Goal: Navigation & Orientation: Find specific page/section

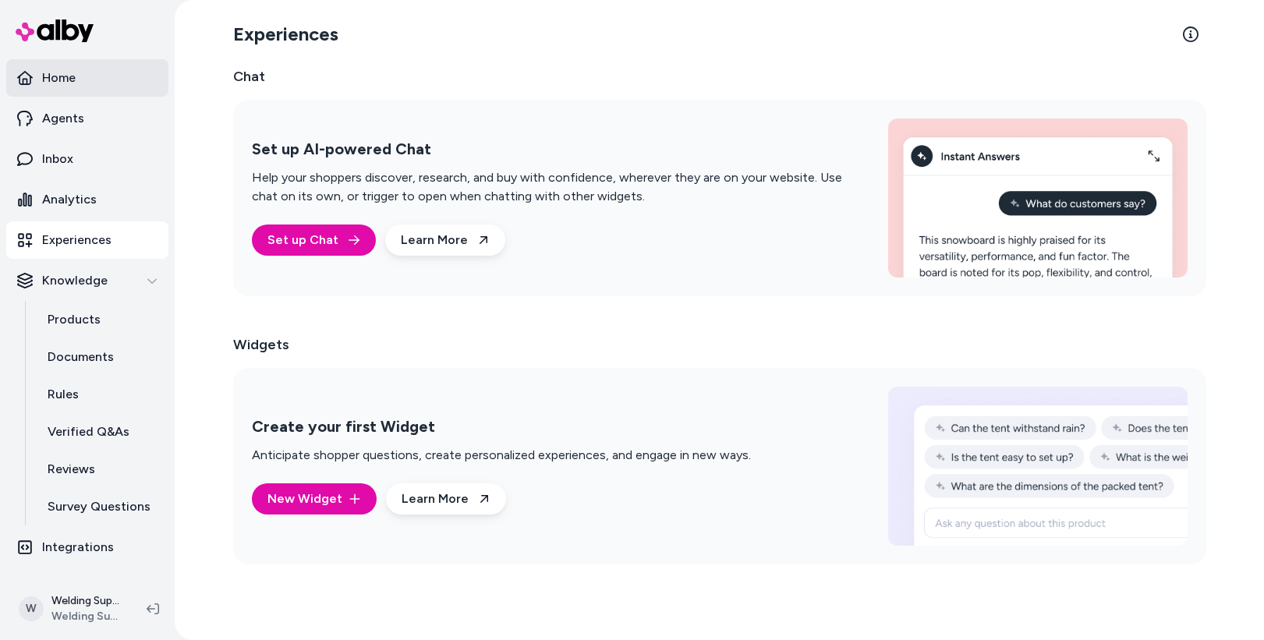
click at [68, 77] on p "Home" at bounding box center [59, 78] width 34 height 19
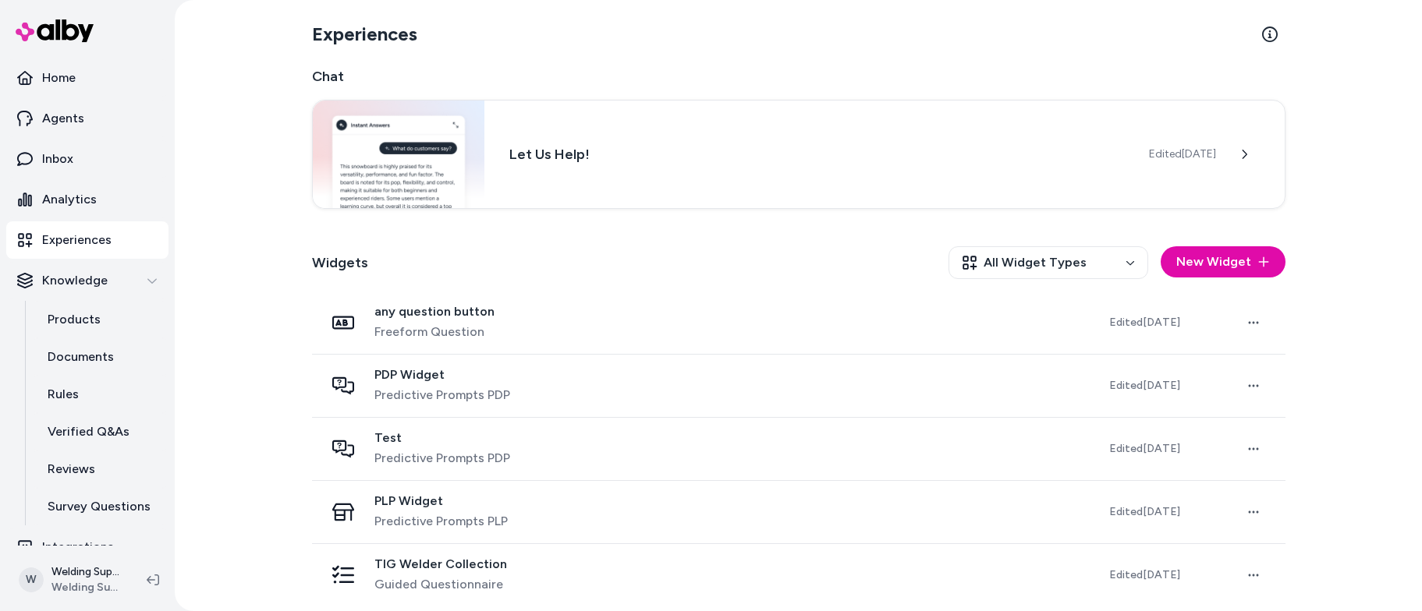
click at [58, 42] on img at bounding box center [55, 30] width 78 height 23
click at [64, 203] on p "Analytics" at bounding box center [69, 199] width 55 height 19
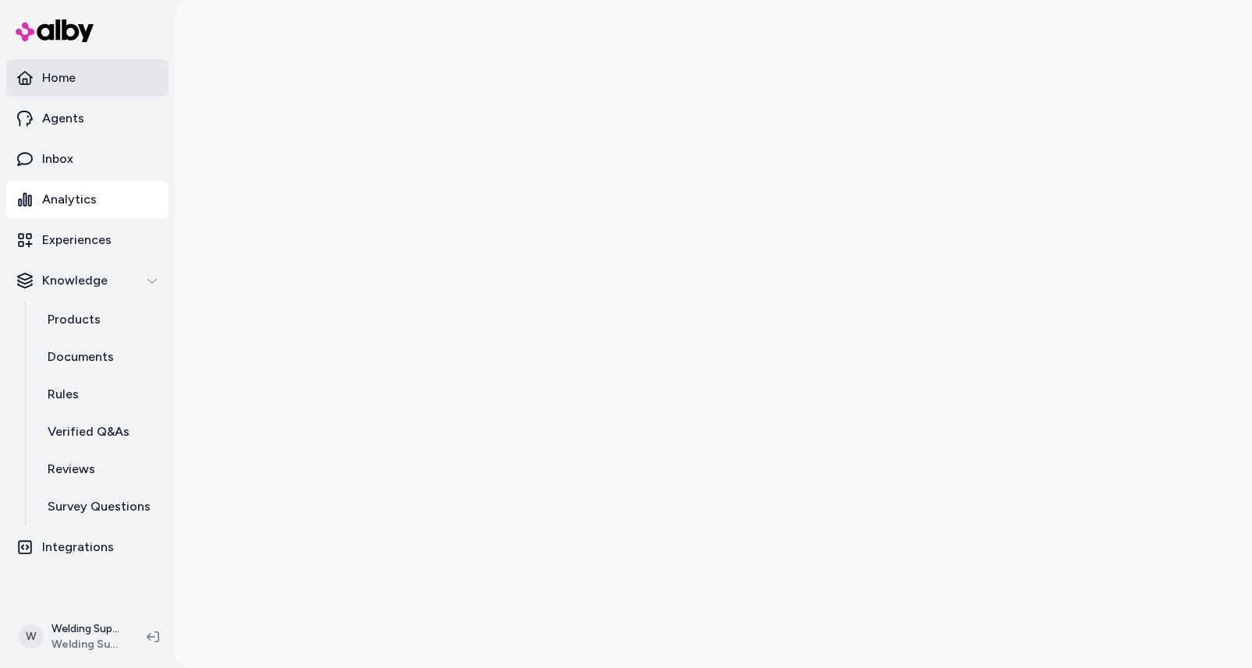
click at [71, 77] on p "Home" at bounding box center [59, 78] width 34 height 19
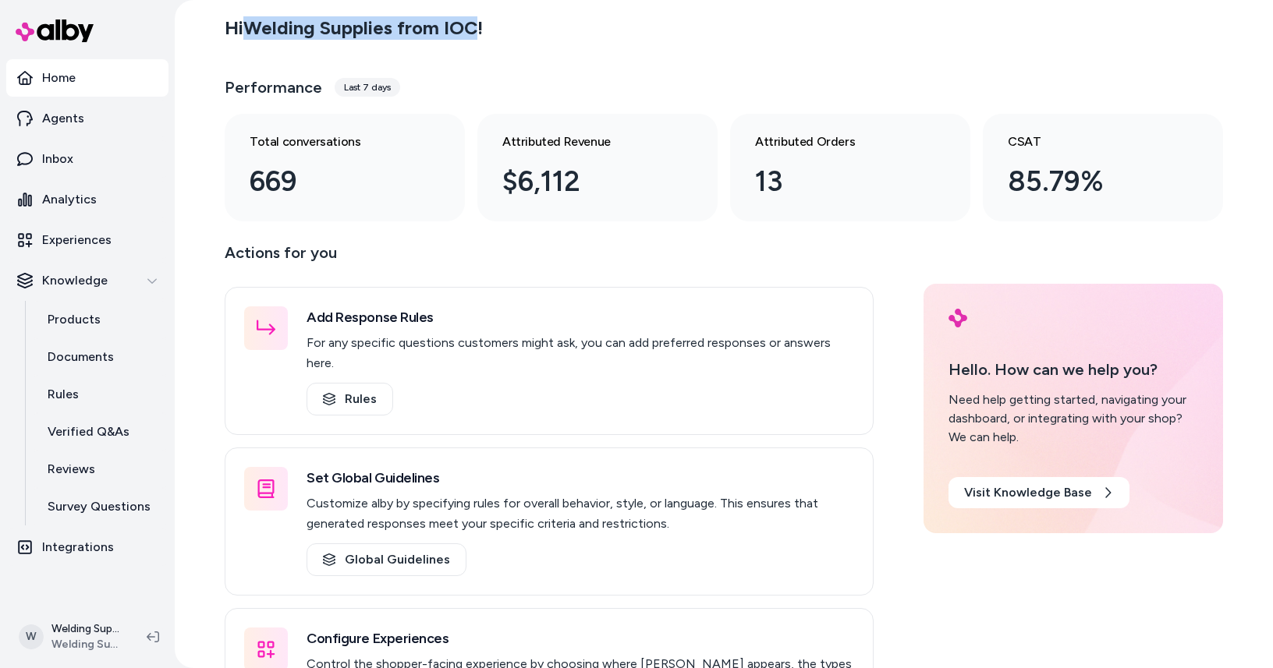
drag, startPoint x: 252, startPoint y: 27, endPoint x: 476, endPoint y: 28, distance: 224.6
click at [476, 28] on h2 "Hi Welding Supplies from IOC !" at bounding box center [354, 27] width 258 height 23
click at [524, 27] on div "Hi Welding Supplies from IOC !" at bounding box center [724, 28] width 998 height 44
drag, startPoint x: 246, startPoint y: 28, endPoint x: 477, endPoint y: 20, distance: 230.9
click at [477, 20] on h2 "Hi Welding Supplies from IOC !" at bounding box center [354, 27] width 258 height 23
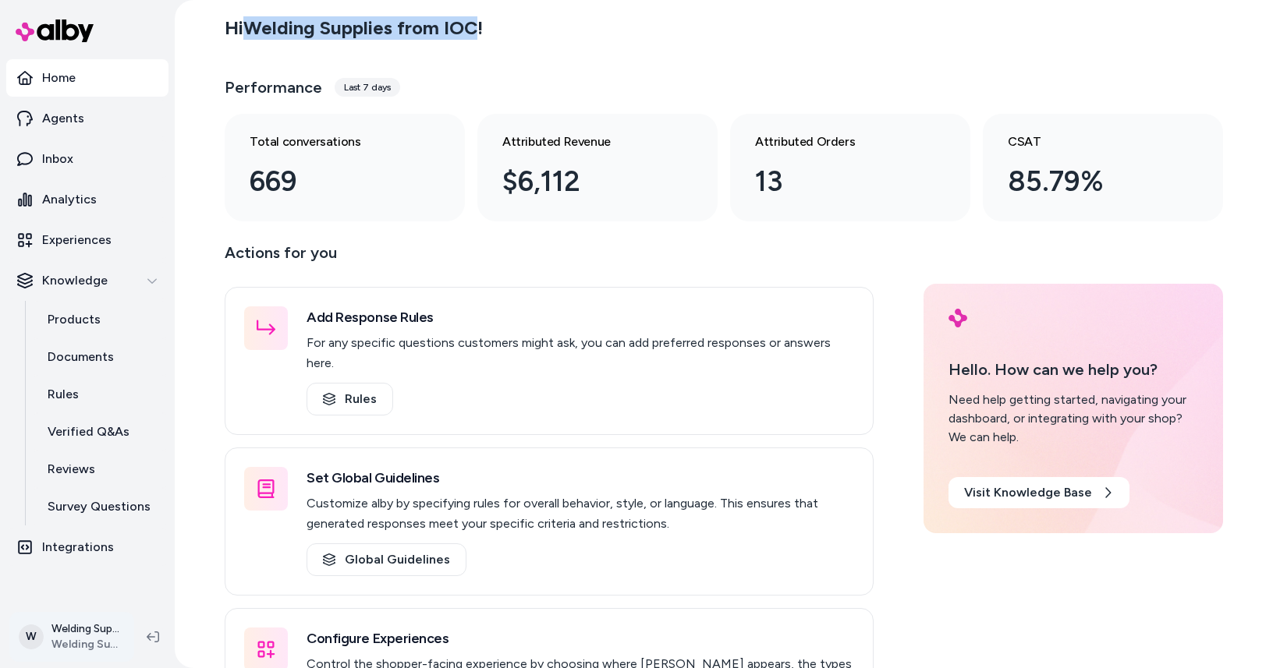
click at [79, 632] on html "Home Agents Inbox Analytics Experiences Knowledge Products Documents Rules Veri…" at bounding box center [636, 334] width 1273 height 668
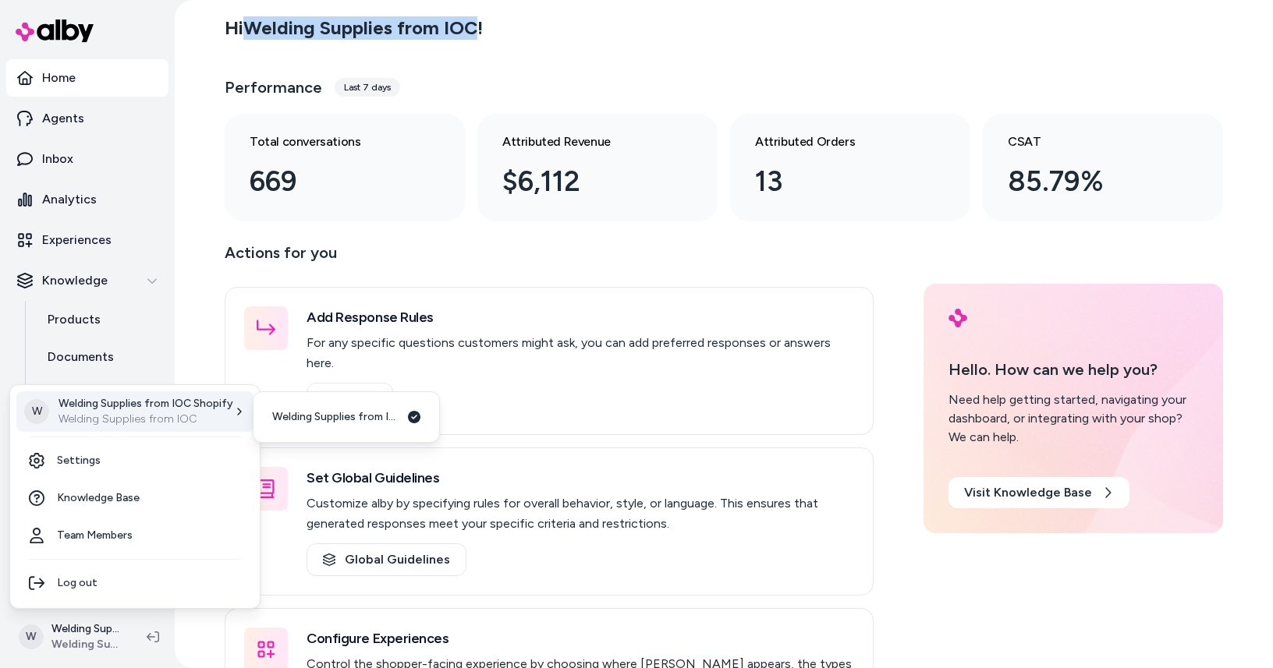
click at [131, 412] on p "Welding Supplies from IOC" at bounding box center [145, 420] width 175 height 16
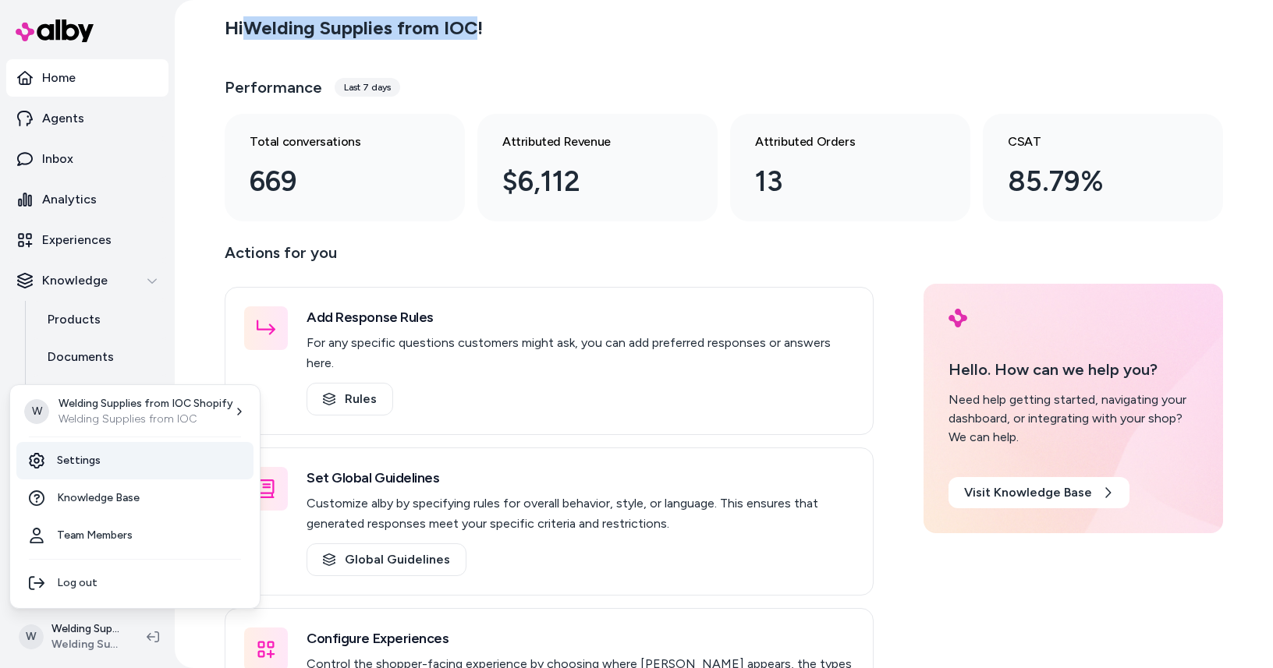
click at [83, 458] on link "Settings" at bounding box center [134, 460] width 237 height 37
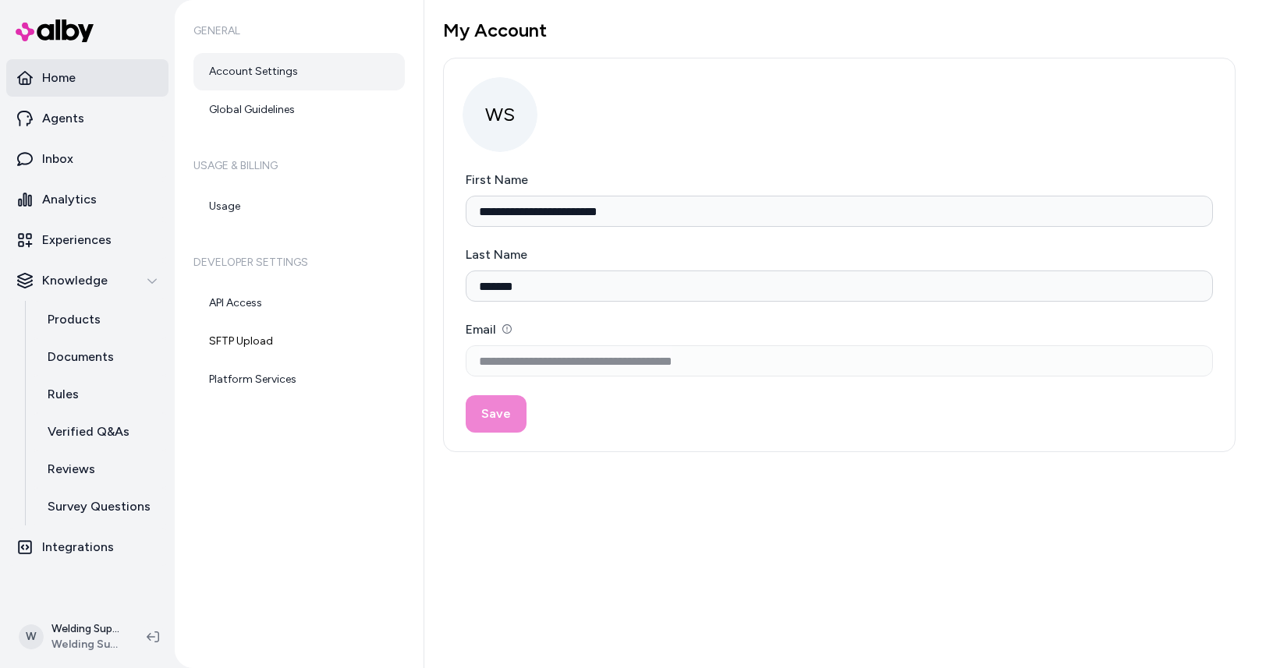
click at [50, 80] on p "Home" at bounding box center [59, 78] width 34 height 19
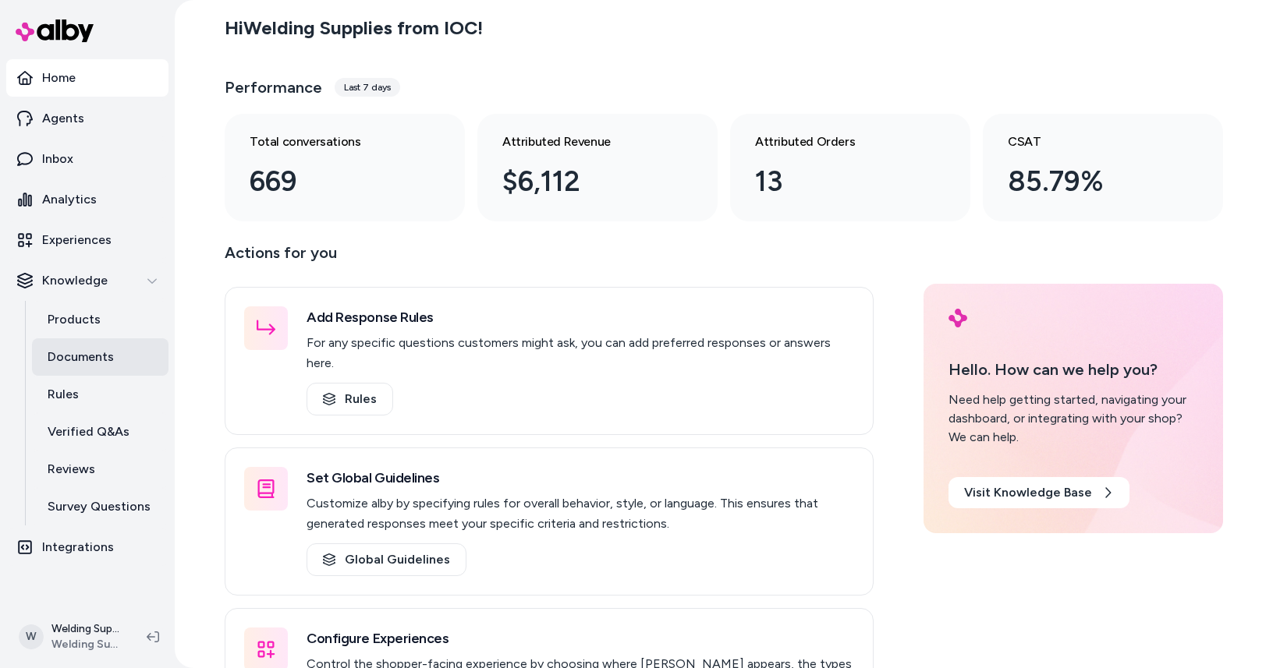
click at [87, 352] on p "Documents" at bounding box center [81, 357] width 66 height 19
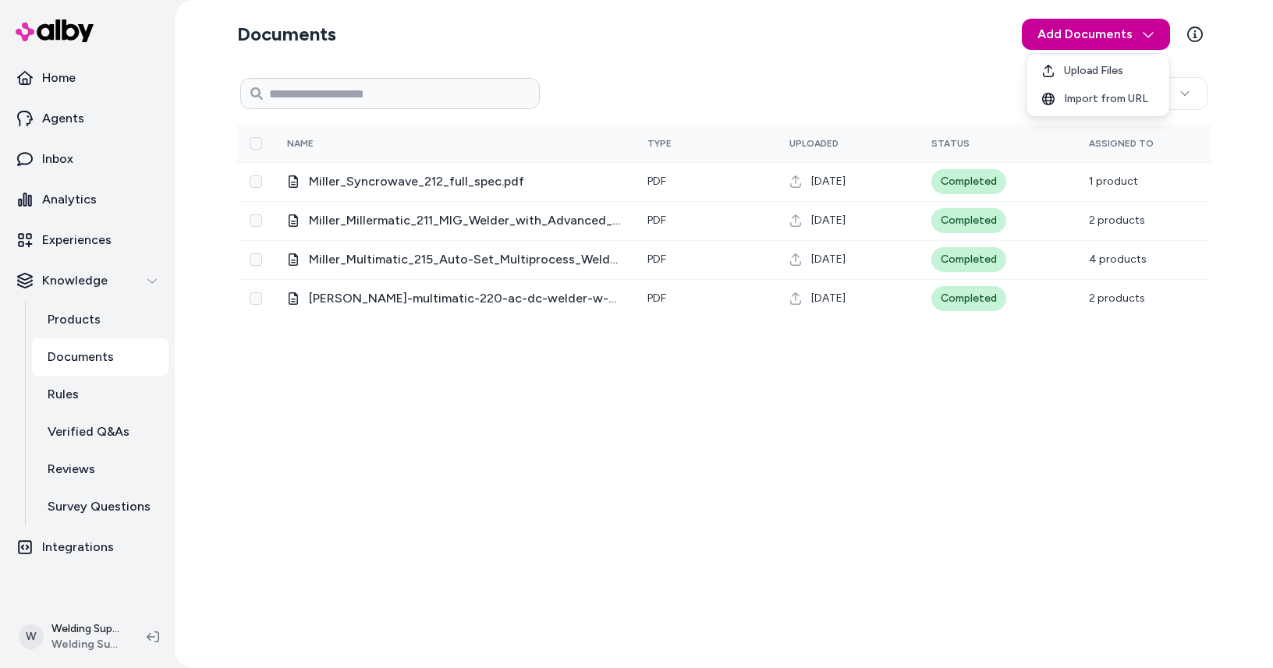
click at [1148, 34] on html "Home Agents Inbox Analytics Experiences Knowledge Products Documents Rules Veri…" at bounding box center [636, 334] width 1273 height 668
click at [1080, 99] on span "Import from URL" at bounding box center [1106, 99] width 84 height 16
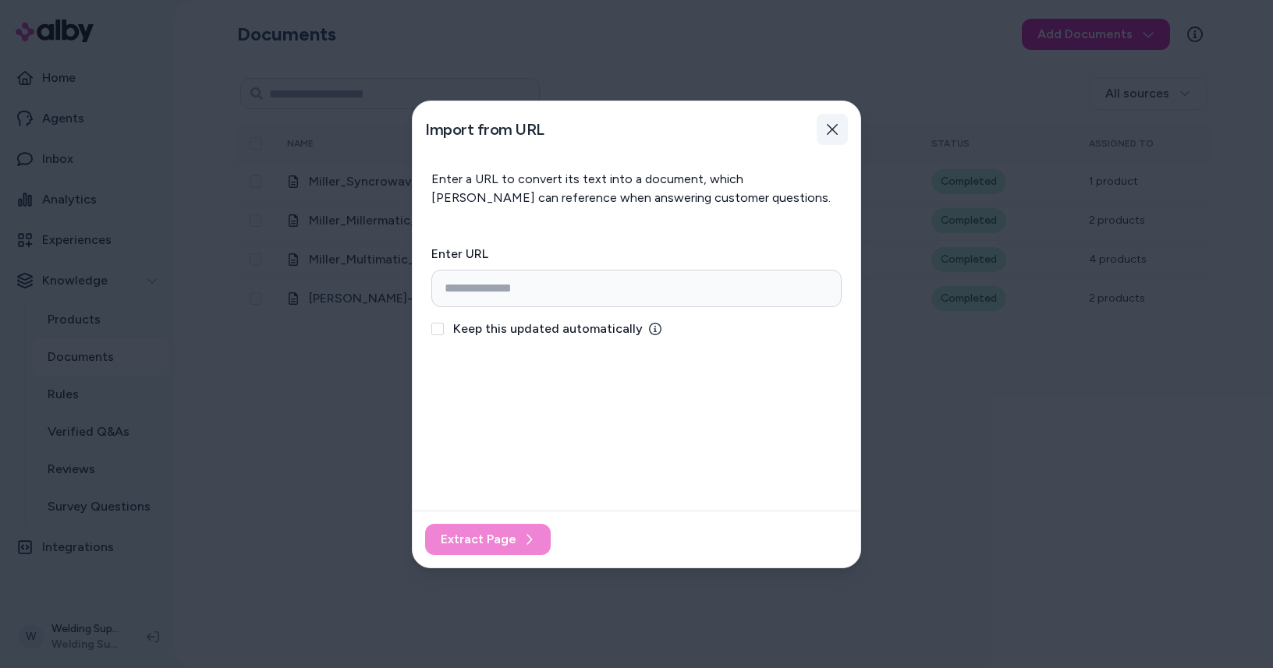
click at [834, 132] on icon "button" at bounding box center [832, 129] width 12 height 12
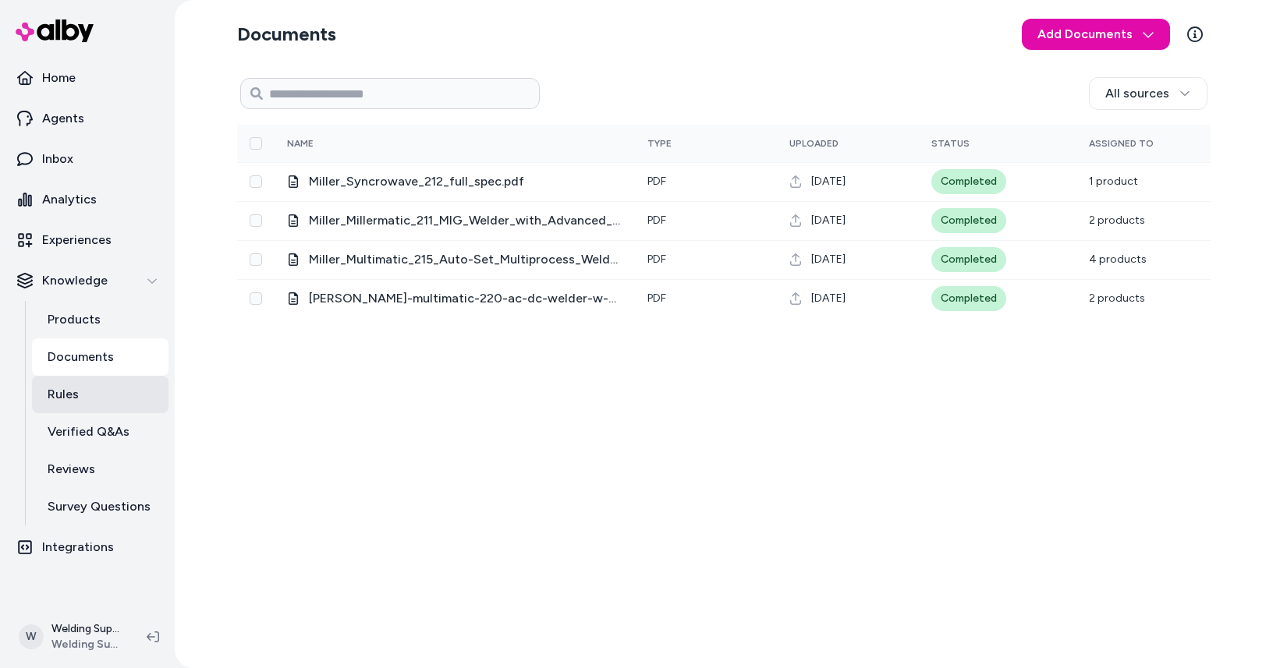
click at [62, 402] on p "Rules" at bounding box center [63, 394] width 31 height 19
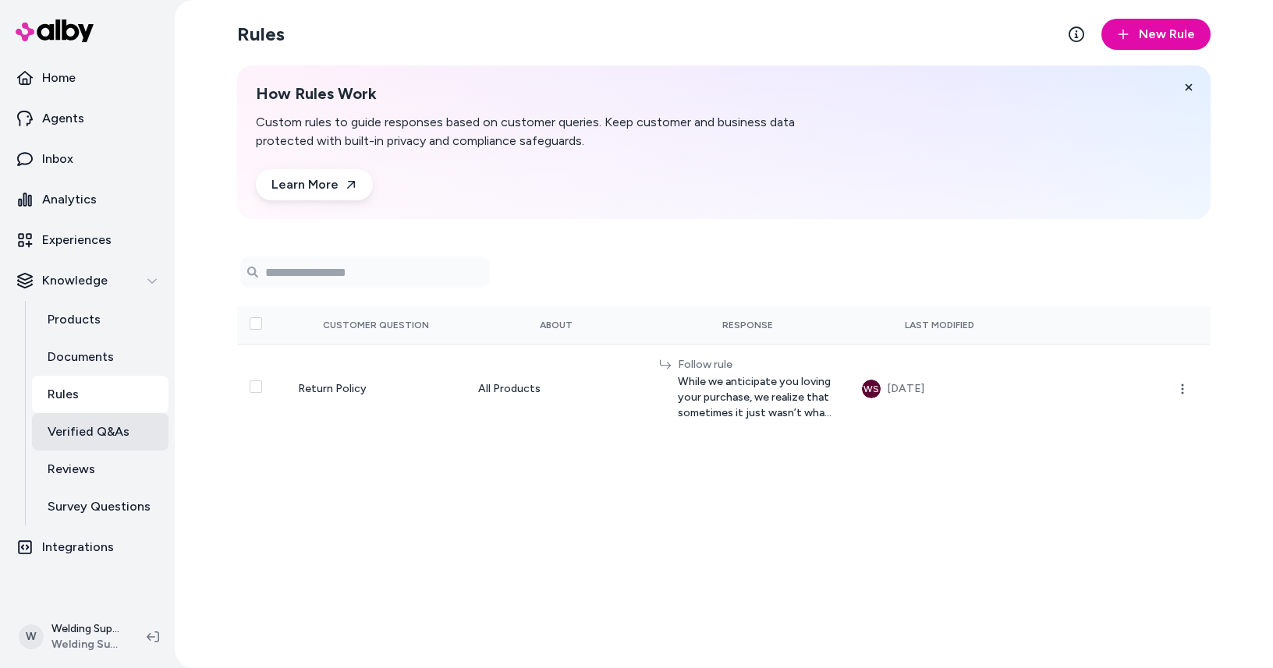
click at [80, 432] on p "Verified Q&As" at bounding box center [89, 432] width 82 height 19
